Goal: Information Seeking & Learning: Learn about a topic

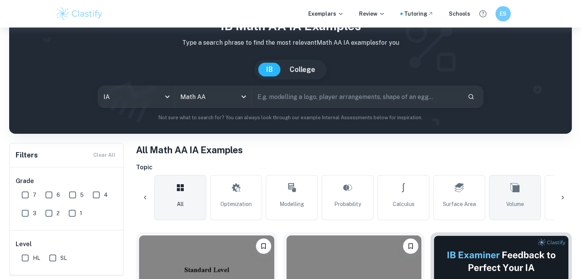
scroll to position [0, 358]
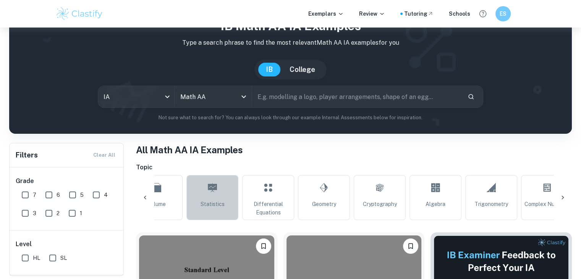
click at [197, 199] on link "Statistics" at bounding box center [212, 197] width 52 height 45
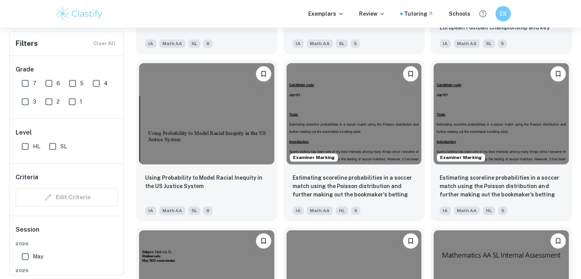
scroll to position [1069, 0]
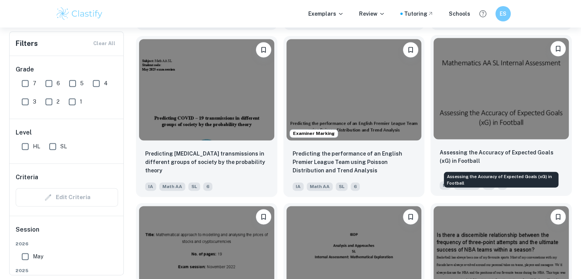
click at [514, 163] on p "Assessing the Accuracy of Expected Goals (xG) in Football" at bounding box center [501, 156] width 123 height 17
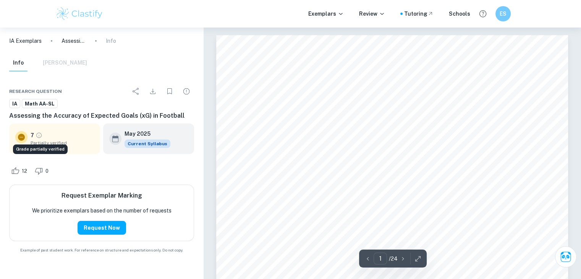
click at [46, 146] on div "Grade partially verified" at bounding box center [40, 149] width 55 height 10
click at [97, 229] on button "Request Now" at bounding box center [102, 228] width 49 height 14
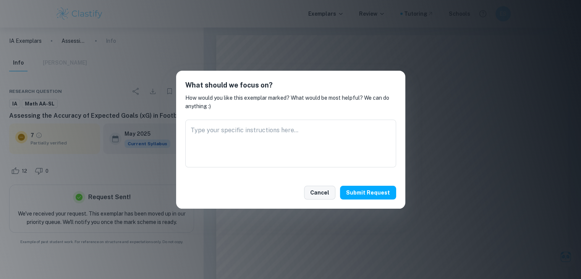
click at [328, 196] on button "Cancel" at bounding box center [319, 193] width 31 height 14
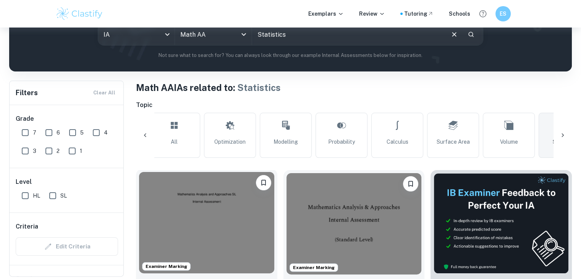
scroll to position [177, 0]
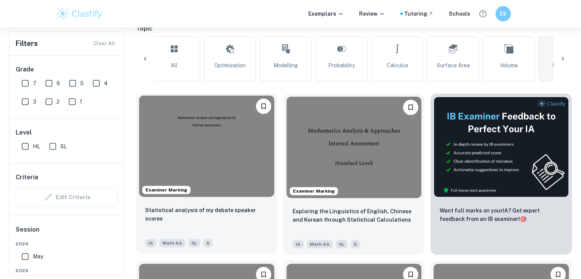
click at [247, 157] on img at bounding box center [206, 145] width 135 height 101
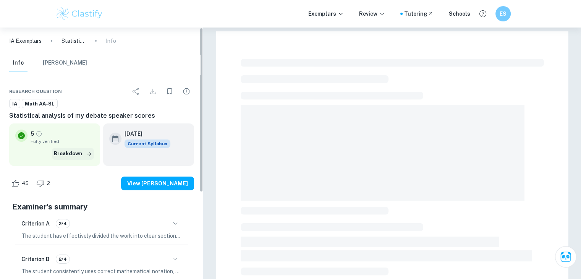
click at [63, 150] on button "Breakdown" at bounding box center [73, 153] width 42 height 11
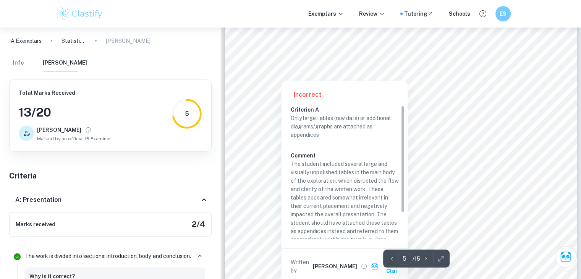
scroll to position [2115, 0]
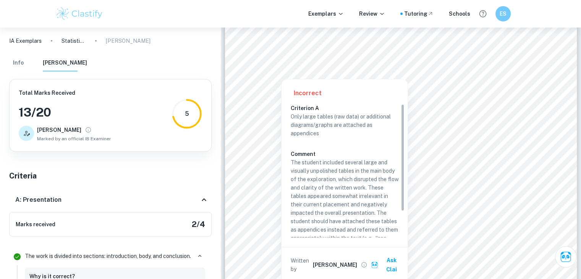
click at [282, 49] on div at bounding box center [282, 49] width 4 height 6
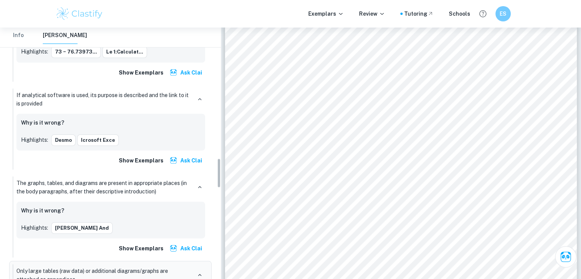
scroll to position [1090, 0]
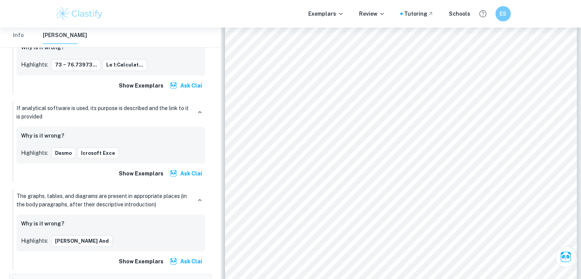
click at [193, 104] on div "If analytical software is used, its purpose is described and the link to it is …" at bounding box center [110, 112] width 189 height 17
click at [199, 109] on icon "button" at bounding box center [199, 112] width 7 height 7
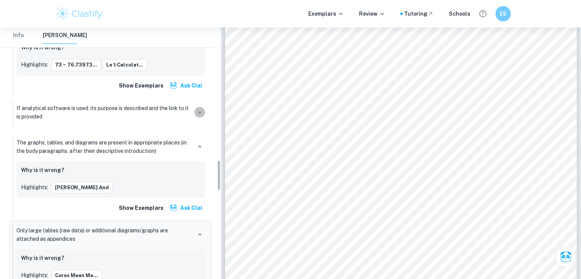
click at [199, 109] on icon "button" at bounding box center [199, 112] width 7 height 7
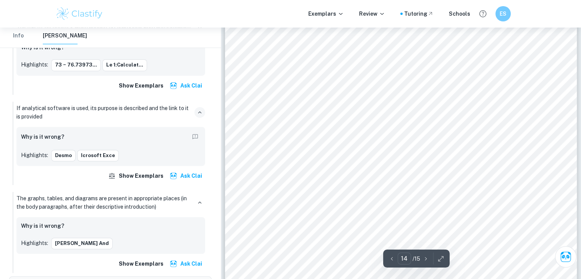
scroll to position [6584, 0]
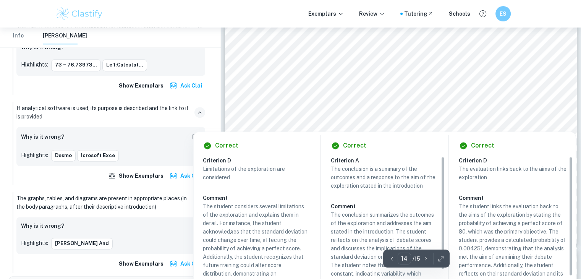
type input "15"
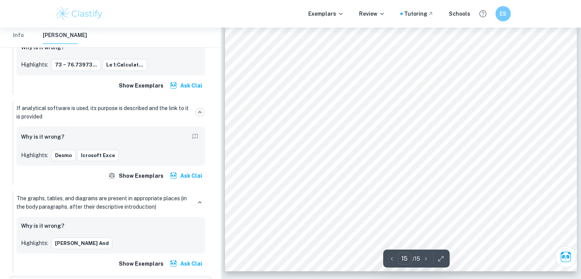
scroll to position [7149, 0]
